Goal: Task Accomplishment & Management: Use online tool/utility

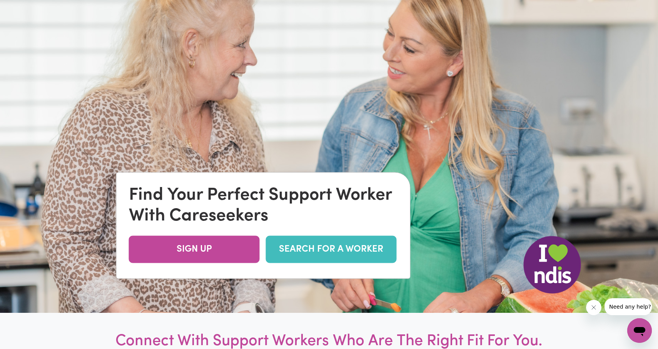
scroll to position [66, 0]
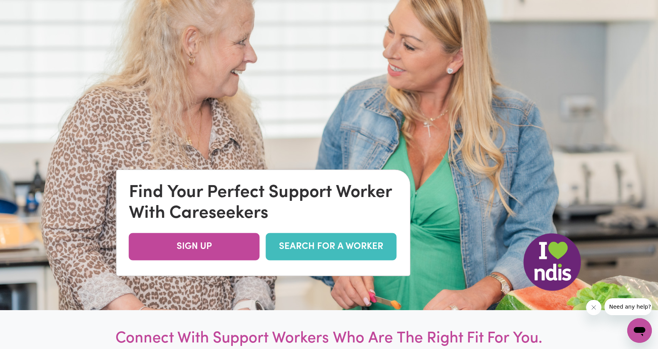
click at [332, 243] on link "SEARCH FOR A WORKER" at bounding box center [331, 246] width 131 height 27
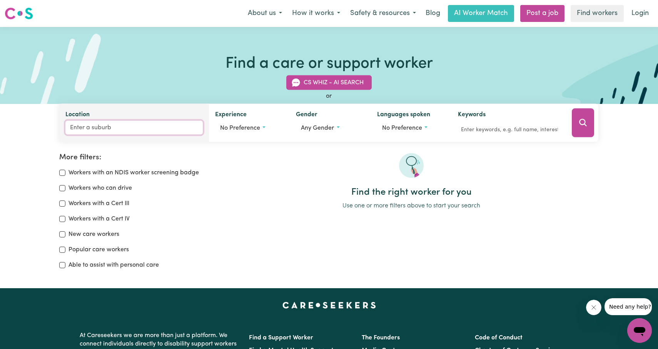
click at [139, 128] on input "Location" at bounding box center [133, 128] width 137 height 14
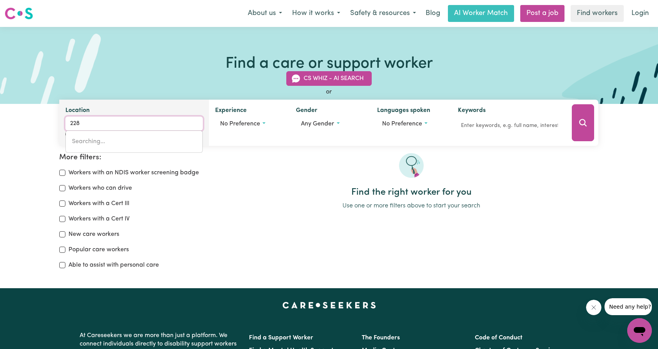
type input "2284"
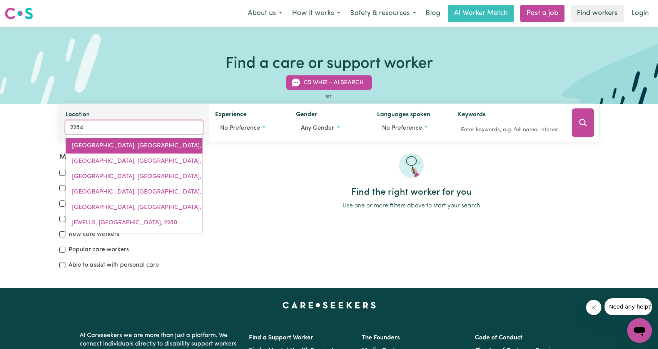
click at [134, 151] on link "BELMONT, New South Wales, 2280" at bounding box center [134, 145] width 137 height 15
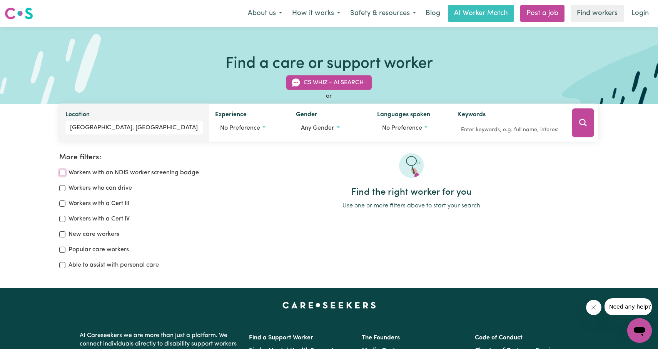
click at [60, 173] on input "Workers with an NDIS worker screening badge" at bounding box center [62, 173] width 6 height 6
checkbox input "true"
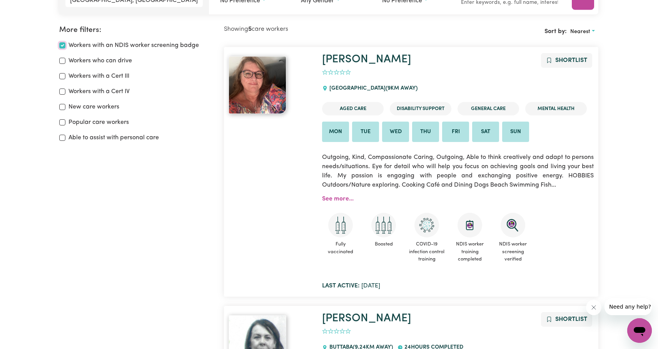
scroll to position [128, 0]
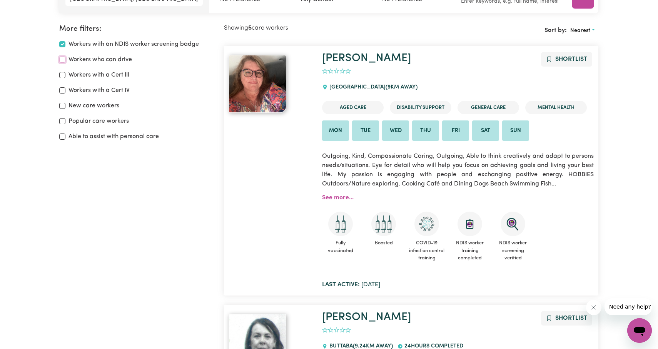
click at [62, 58] on input "Workers who can drive" at bounding box center [62, 60] width 6 height 6
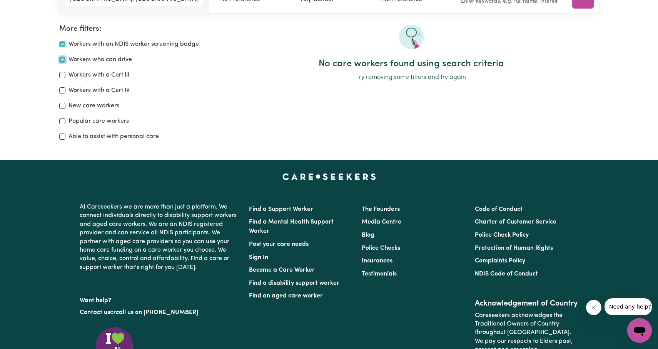
click at [62, 59] on input "Workers who can drive" at bounding box center [62, 60] width 6 height 6
checkbox input "false"
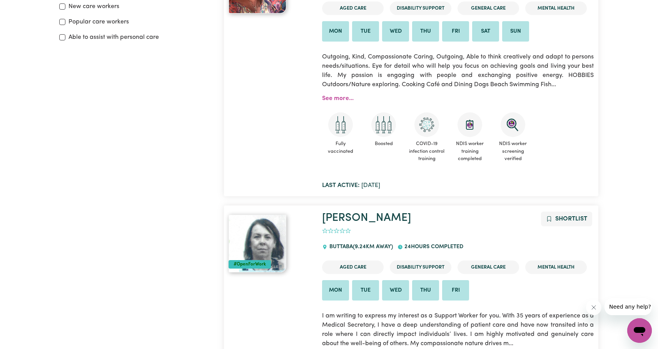
scroll to position [123, 0]
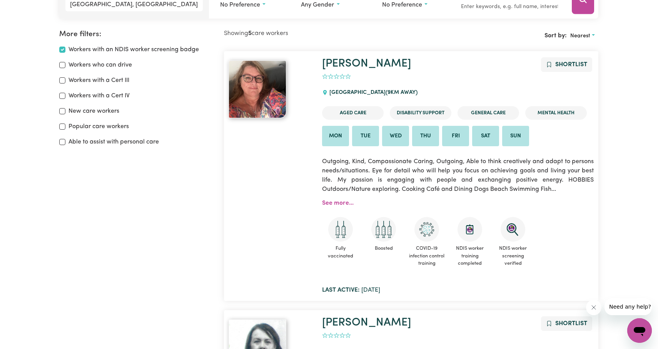
click at [340, 136] on li "Mon" at bounding box center [335, 136] width 27 height 21
click at [336, 64] on link "Kylie" at bounding box center [366, 63] width 89 height 11
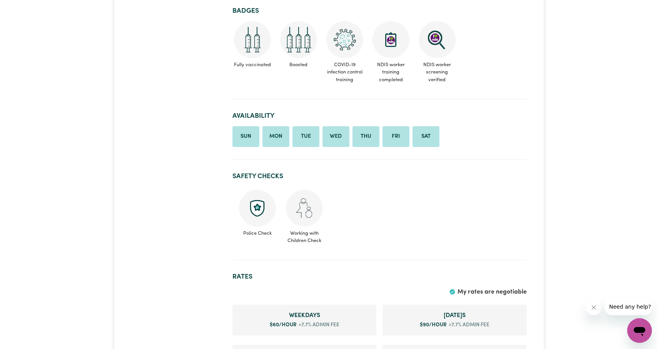
scroll to position [759, 0]
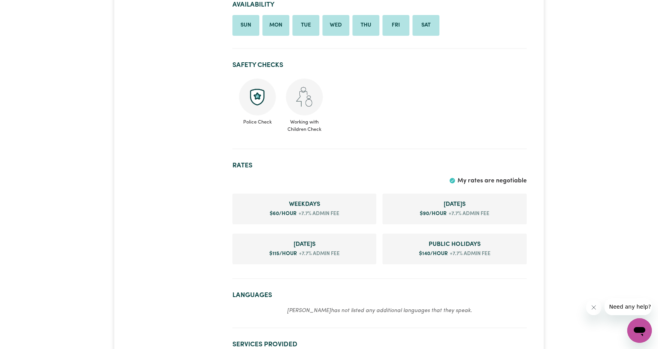
click at [138, 183] on div at bounding box center [177, 312] width 101 height 1991
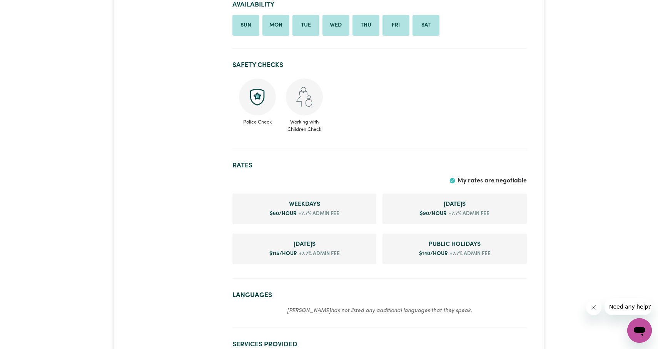
click at [138, 183] on div at bounding box center [177, 312] width 101 height 1991
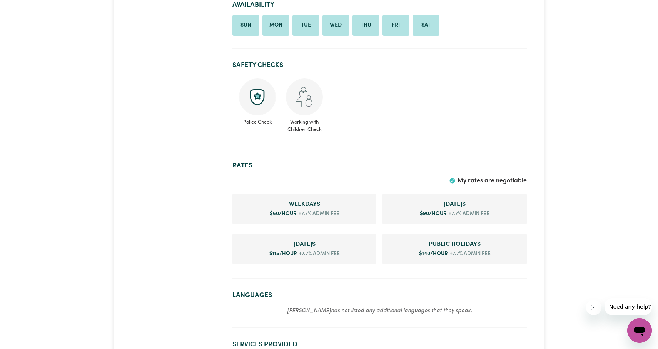
click at [138, 183] on div at bounding box center [177, 312] width 101 height 1991
